Goal: Find specific page/section: Find specific page/section

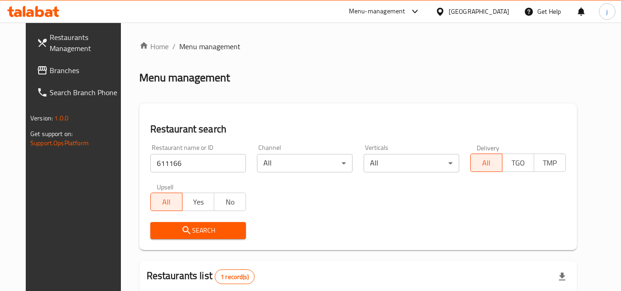
scroll to position [92, 0]
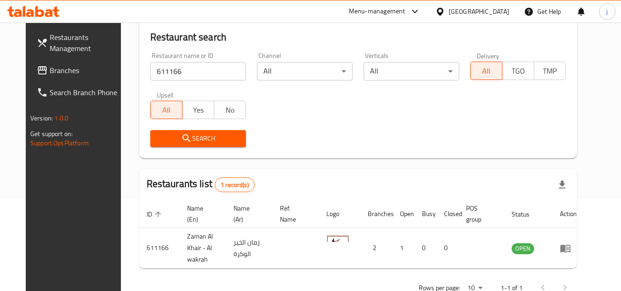
click at [506, 11] on div "[GEOGRAPHIC_DATA]" at bounding box center [479, 11] width 61 height 10
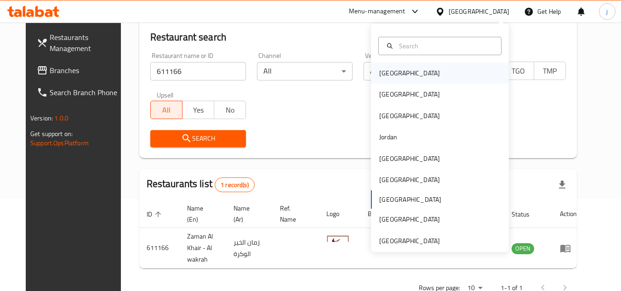
click at [383, 74] on div "[GEOGRAPHIC_DATA]" at bounding box center [409, 73] width 61 height 10
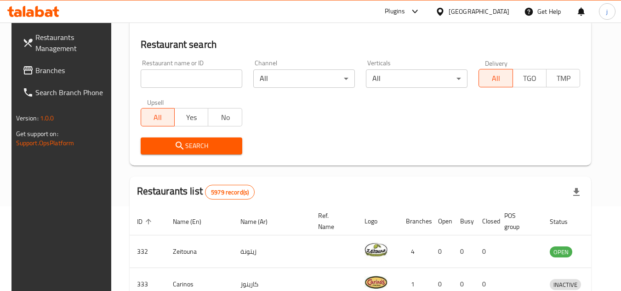
scroll to position [92, 0]
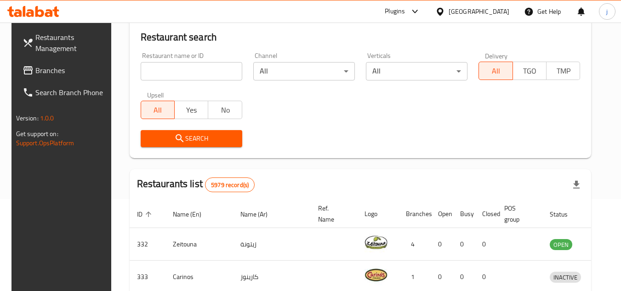
click at [65, 68] on span "Branches" at bounding box center [71, 70] width 73 height 11
